Goal: Check status: Check status

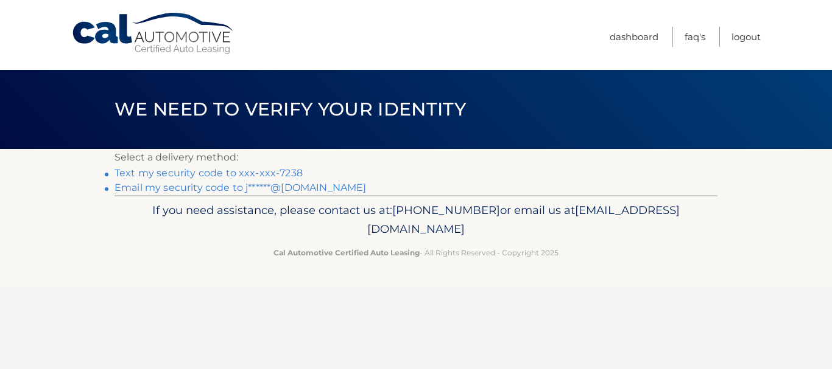
click at [284, 175] on link "Text my security code to xxx-xxx-7238" at bounding box center [208, 173] width 188 height 12
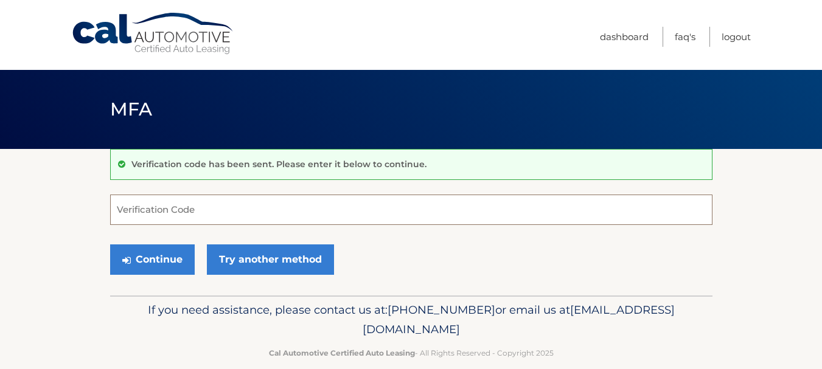
click at [207, 211] on input "Verification Code" at bounding box center [411, 210] width 603 height 30
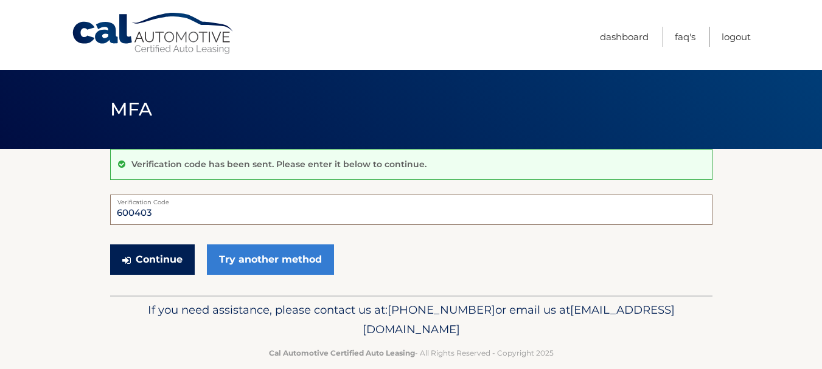
type input "600403"
click at [133, 264] on button "Continue" at bounding box center [152, 260] width 85 height 30
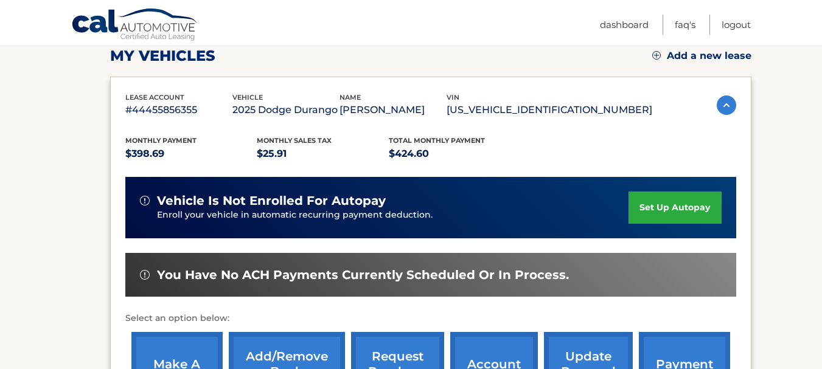
scroll to position [243, 0]
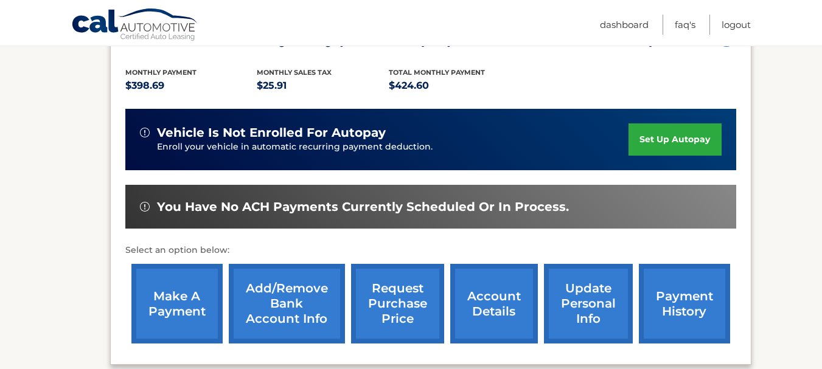
click at [684, 302] on link "payment history" at bounding box center [684, 304] width 91 height 80
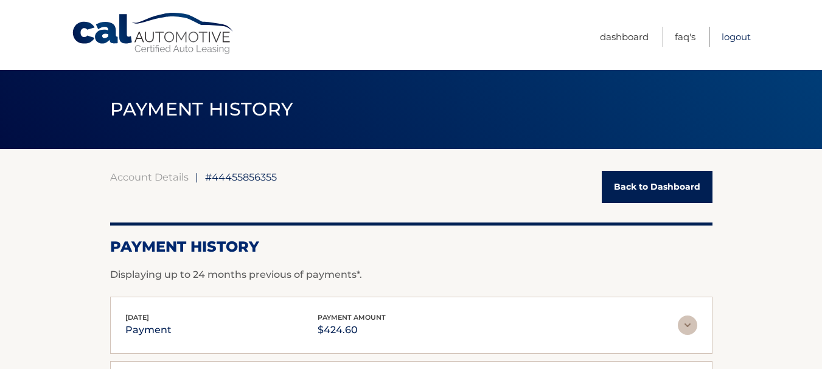
click at [741, 37] on link "Logout" at bounding box center [736, 37] width 29 height 20
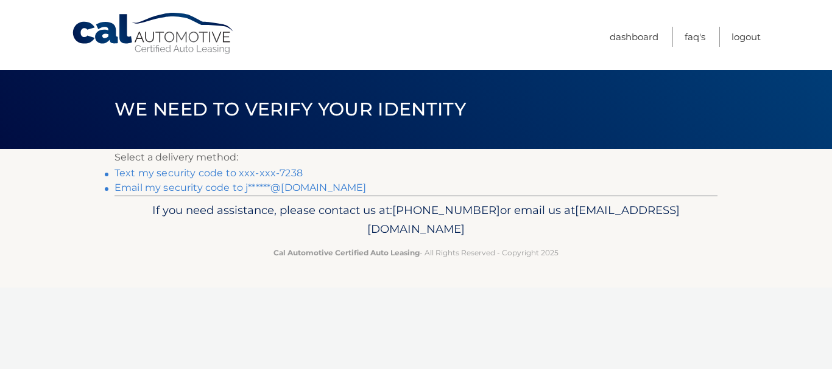
click at [264, 172] on link "Text my security code to xxx-xxx-7238" at bounding box center [208, 173] width 188 height 12
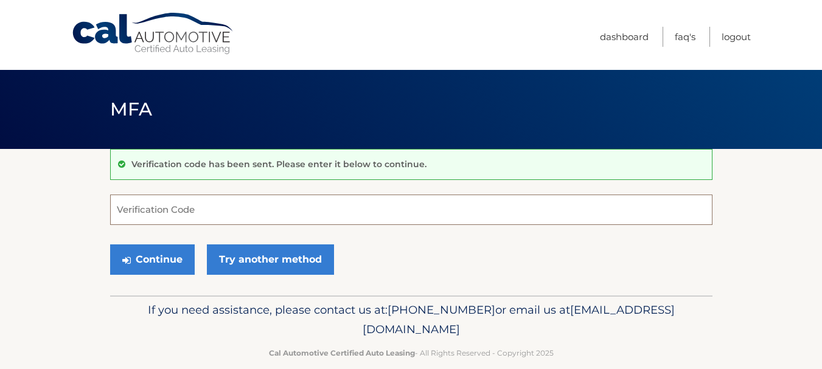
click at [213, 207] on input "Verification Code" at bounding box center [411, 210] width 603 height 30
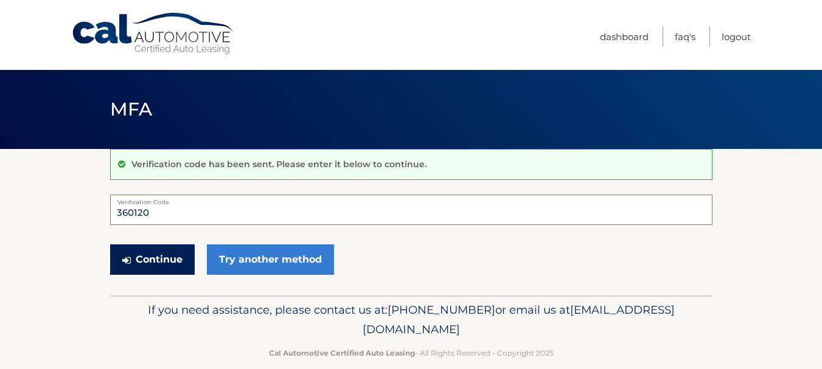
type input "360120"
click at [147, 264] on button "Continue" at bounding box center [152, 260] width 85 height 30
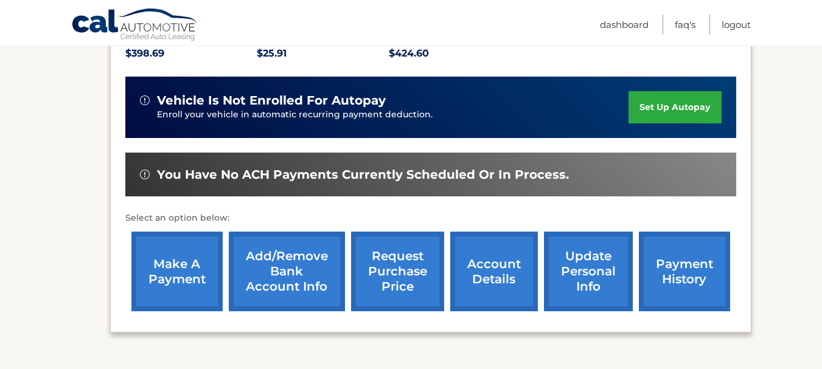
scroll to position [304, 0]
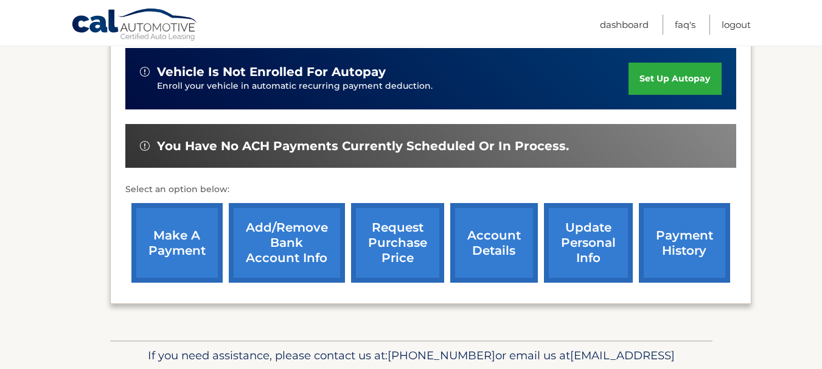
click at [687, 243] on link "payment history" at bounding box center [684, 243] width 91 height 80
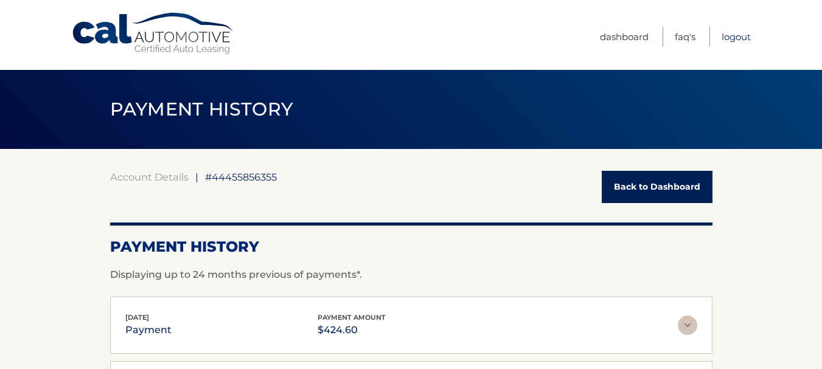
click at [741, 37] on link "Logout" at bounding box center [736, 37] width 29 height 20
